Goal: Check status: Check status

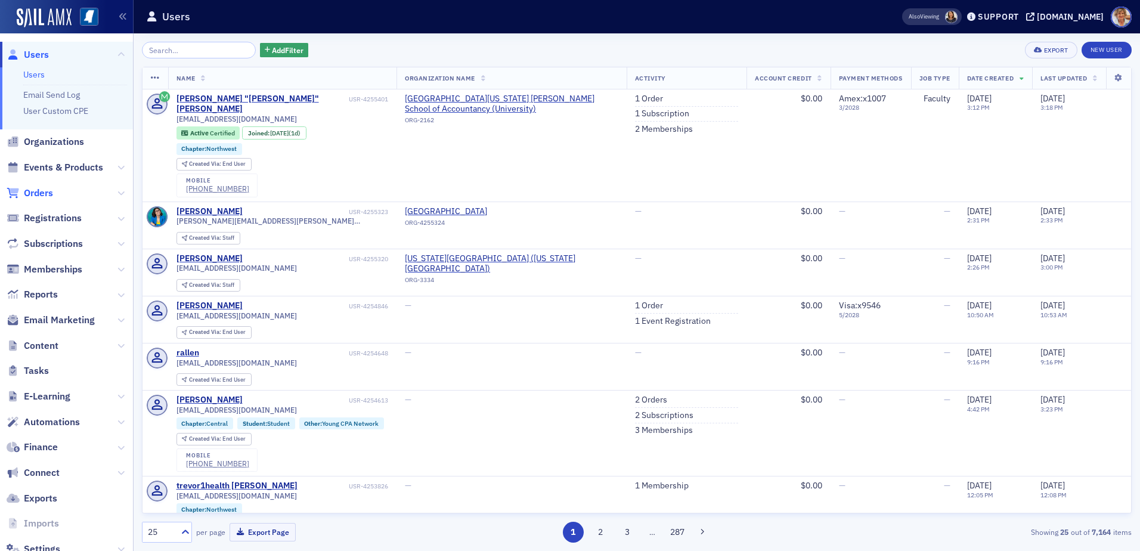
click at [48, 196] on span "Orders" at bounding box center [38, 193] width 29 height 13
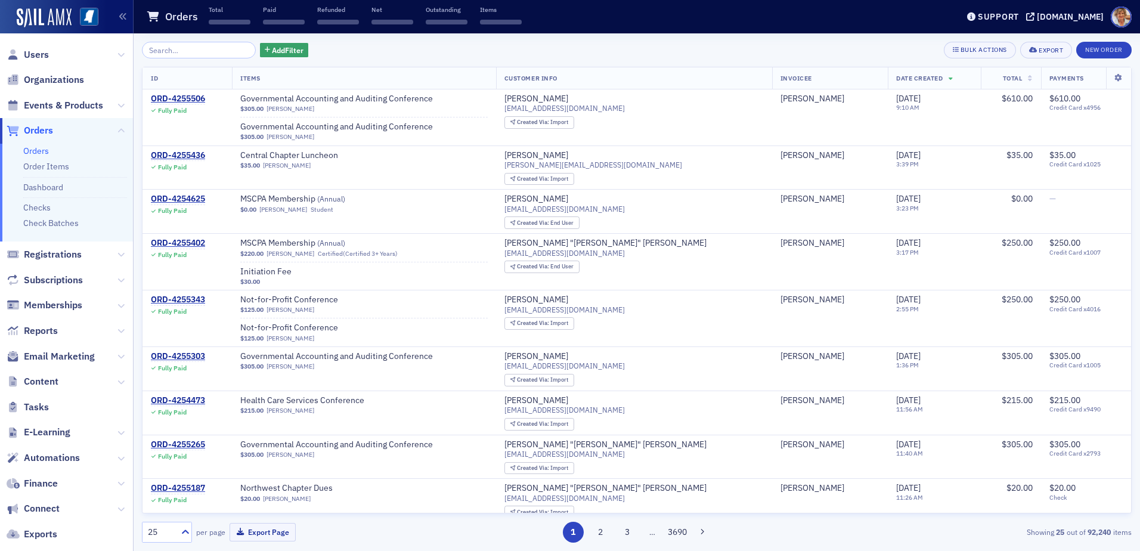
click at [192, 47] on input "search" at bounding box center [199, 50] width 114 height 17
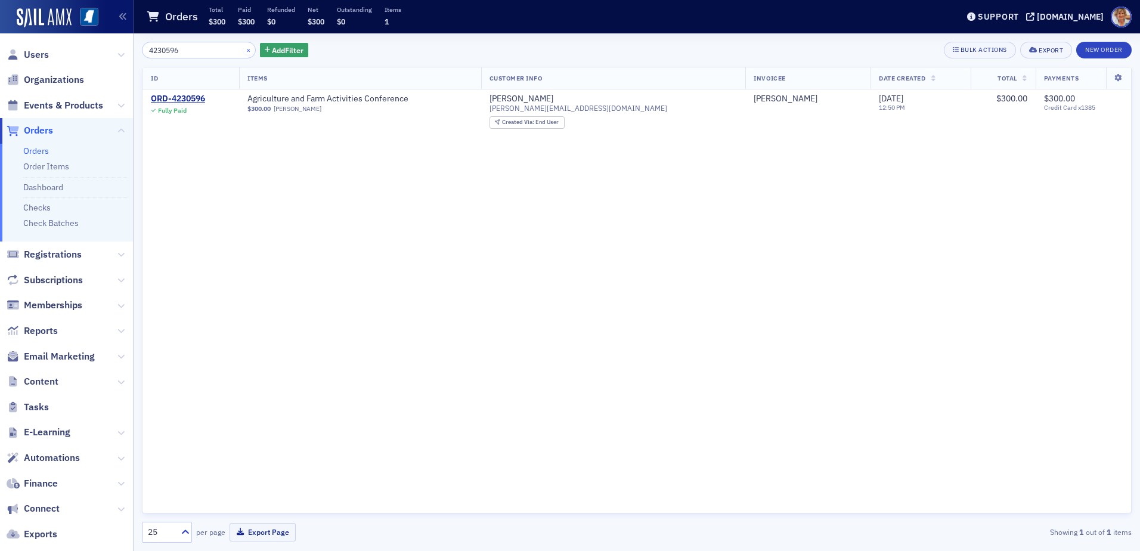
type input "4230596"
click at [243, 51] on button "×" at bounding box center [248, 49] width 11 height 11
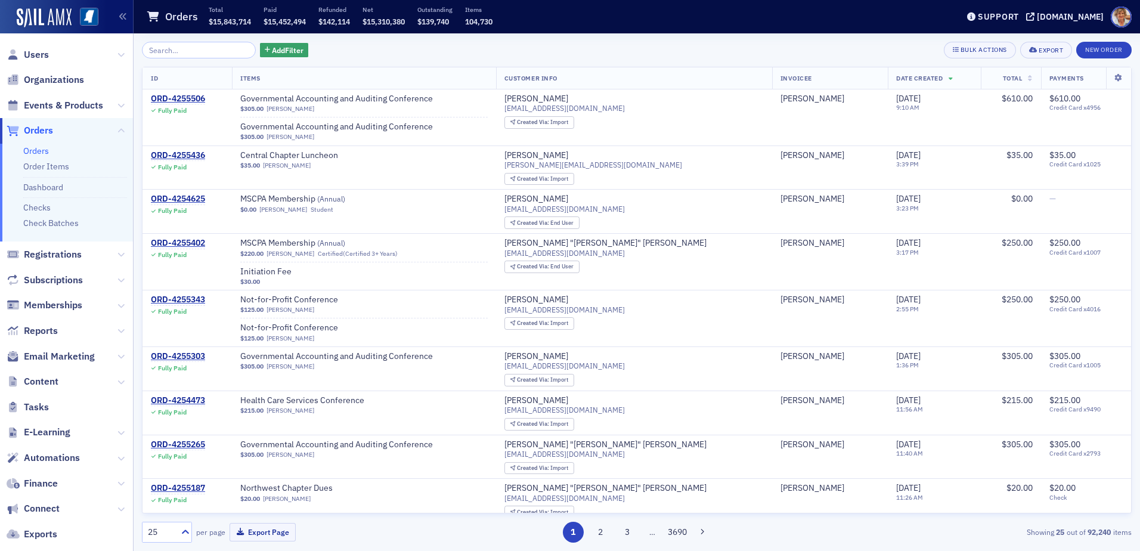
click at [45, 151] on link "Orders" at bounding box center [36, 150] width 26 height 11
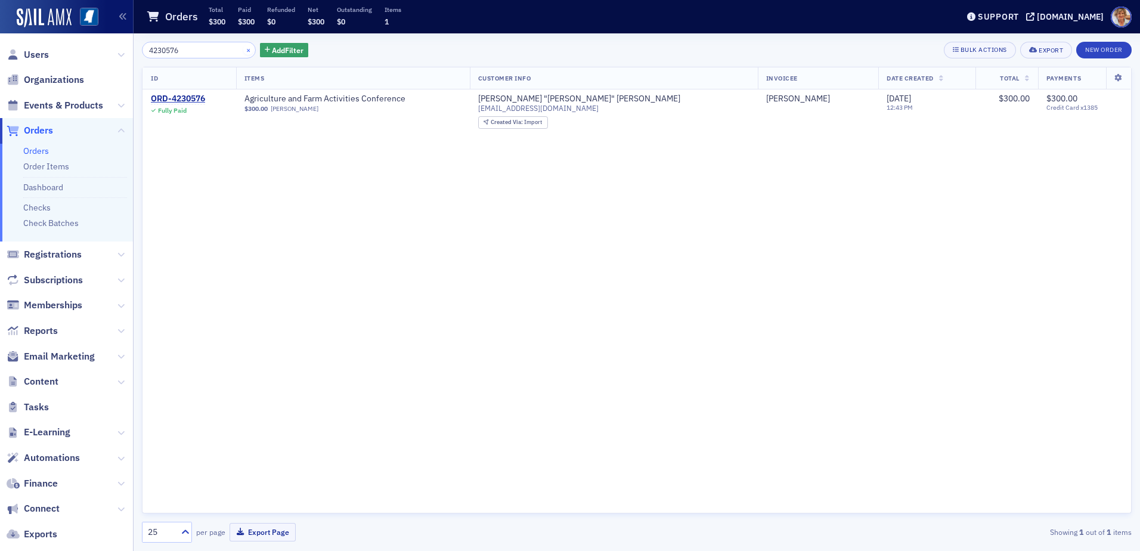
type input "4230576"
click at [243, 48] on button "×" at bounding box center [248, 49] width 11 height 11
